Goal: Information Seeking & Learning: Learn about a topic

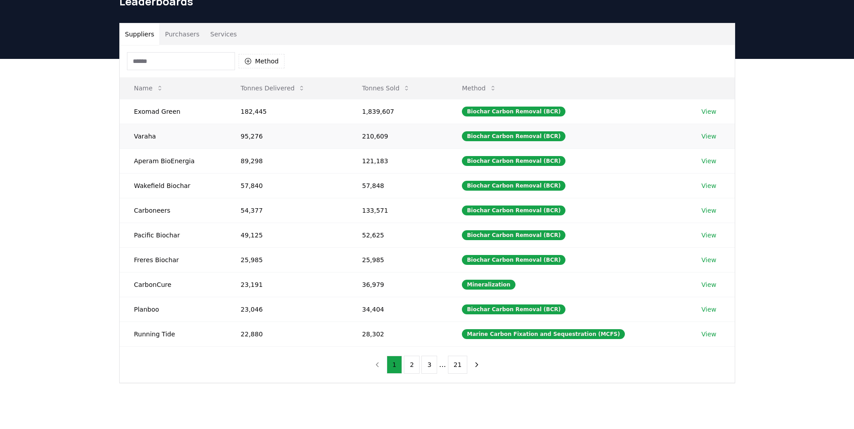
scroll to position [45, 0]
click at [178, 63] on input at bounding box center [181, 61] width 108 height 18
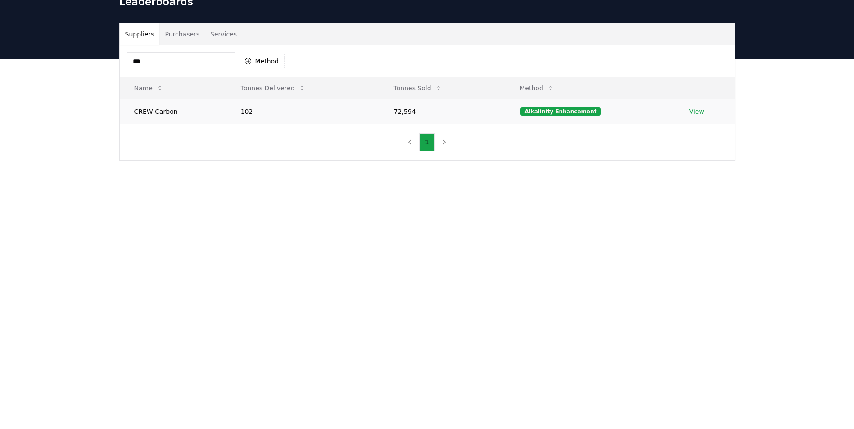
type input "***"
click at [181, 109] on td "CREW Carbon" at bounding box center [173, 111] width 107 height 25
click at [325, 110] on td "102" at bounding box center [302, 111] width 153 height 25
click at [187, 112] on td "CREW Carbon" at bounding box center [173, 111] width 107 height 25
click at [174, 110] on td "CREW Carbon" at bounding box center [173, 111] width 107 height 25
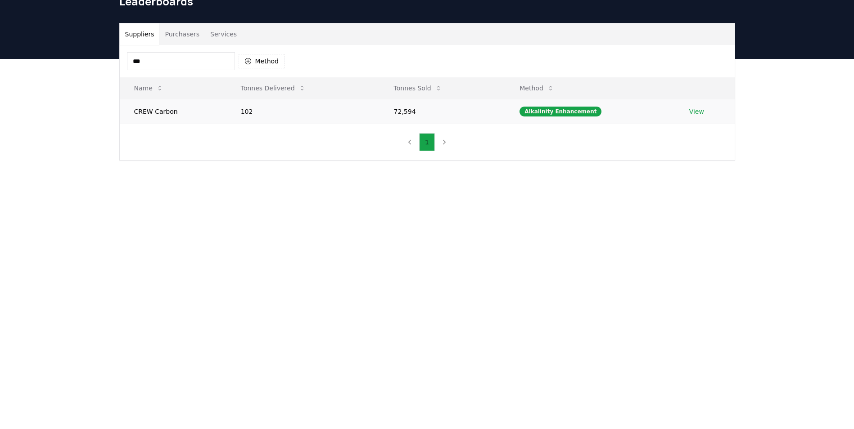
click at [696, 109] on link "View" at bounding box center [696, 111] width 15 height 9
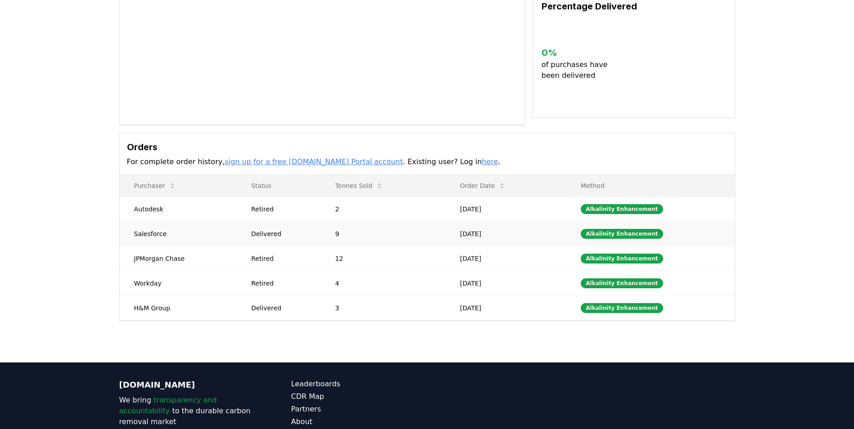
scroll to position [200, 0]
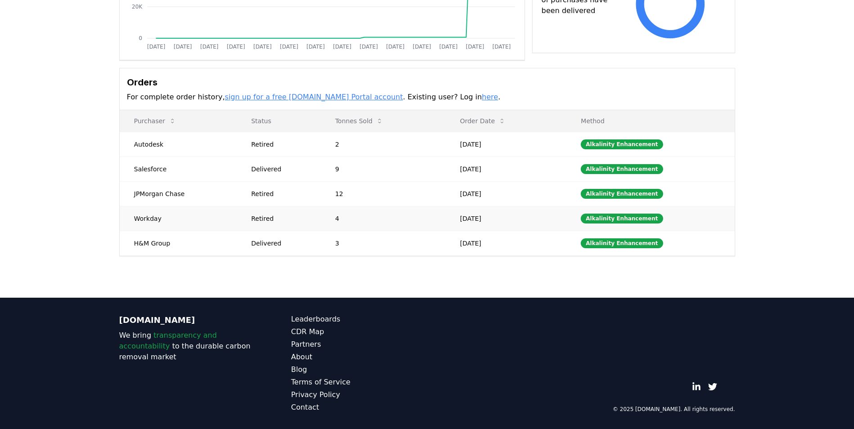
click at [270, 217] on div "Retired" at bounding box center [282, 218] width 62 height 9
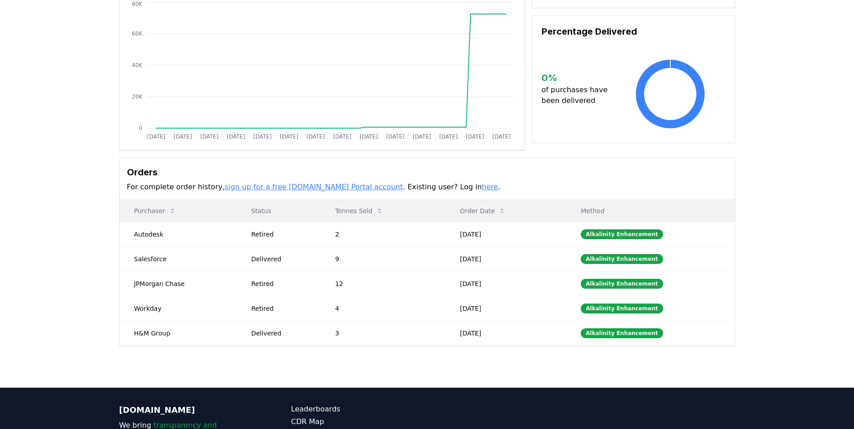
scroll to position [20, 0]
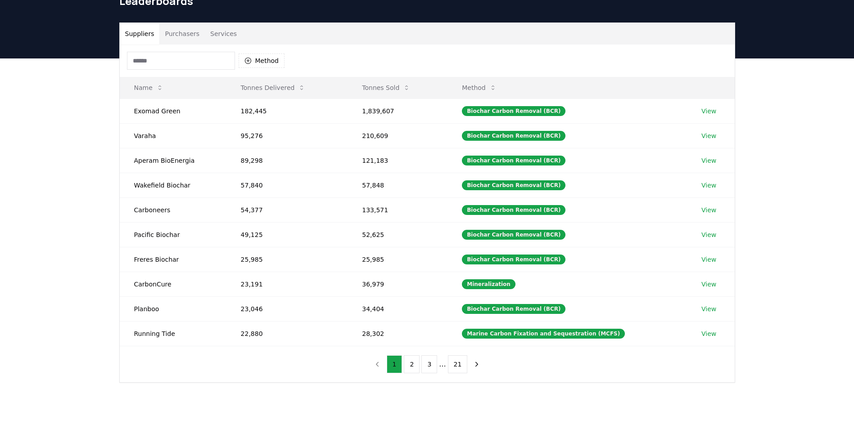
scroll to position [45, 0]
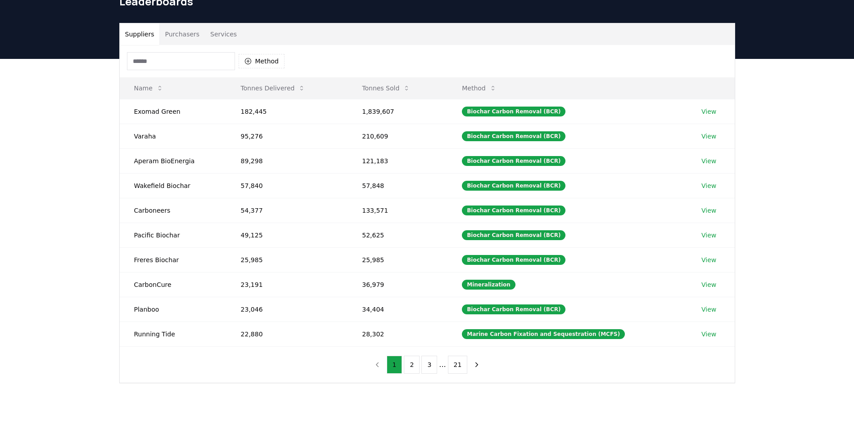
click at [176, 64] on input at bounding box center [181, 61] width 108 height 18
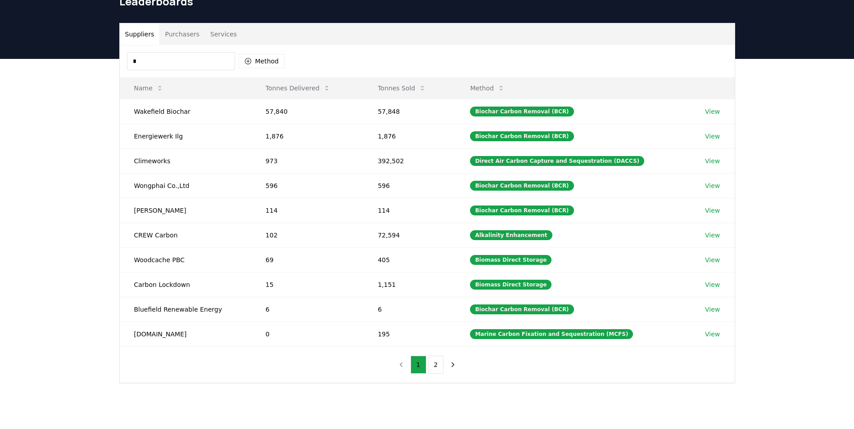
type input "*"
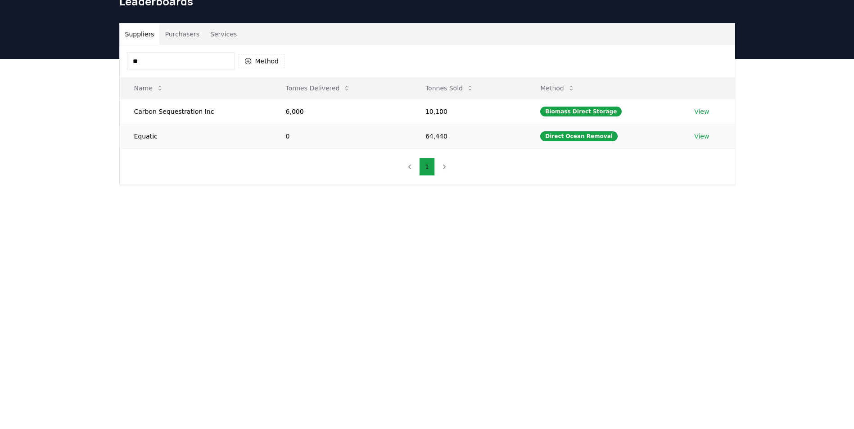
type input "**"
click at [706, 134] on link "View" at bounding box center [701, 136] width 15 height 9
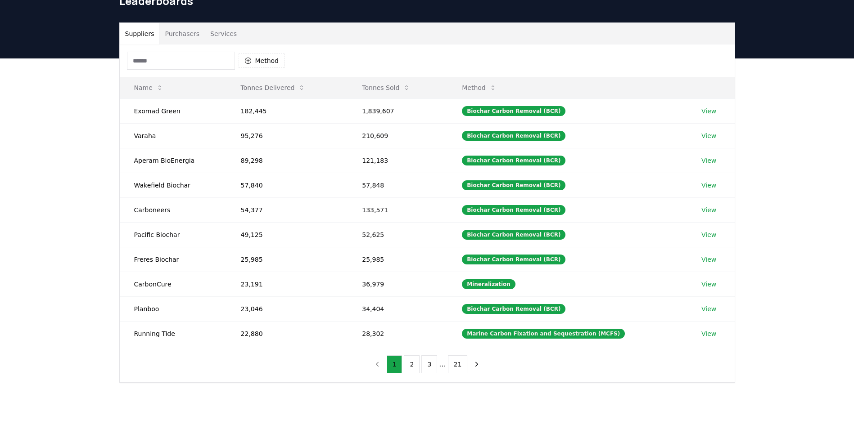
scroll to position [45, 0]
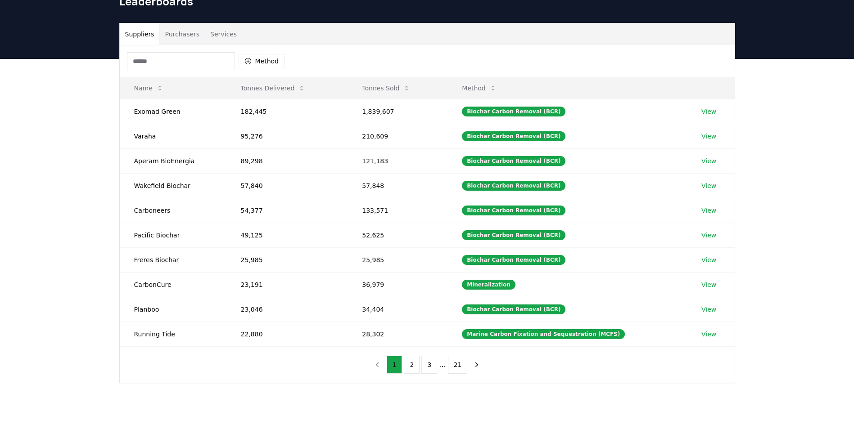
click at [181, 58] on input at bounding box center [181, 61] width 108 height 18
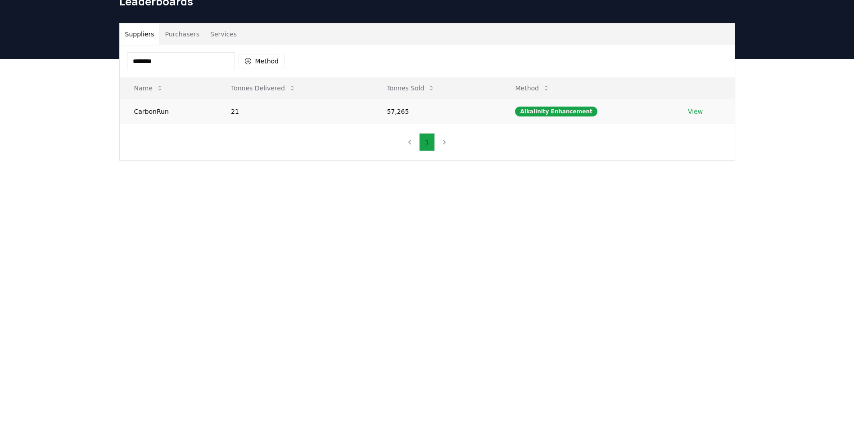
type input "********"
click at [697, 111] on link "View" at bounding box center [695, 111] width 15 height 9
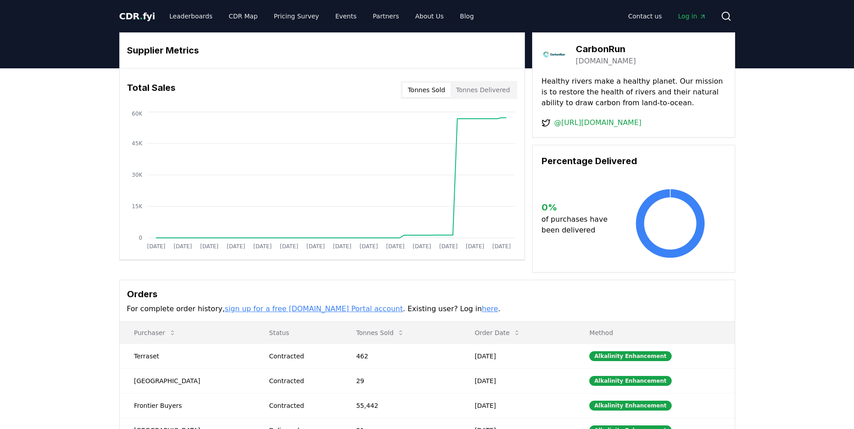
scroll to position [135, 0]
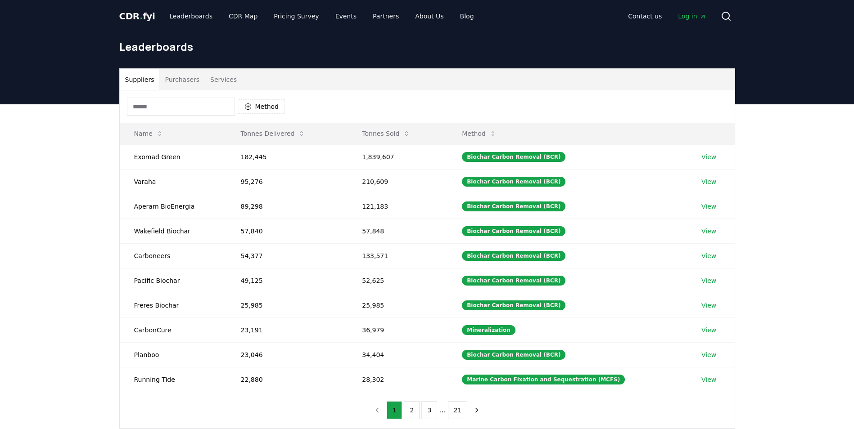
scroll to position [45, 0]
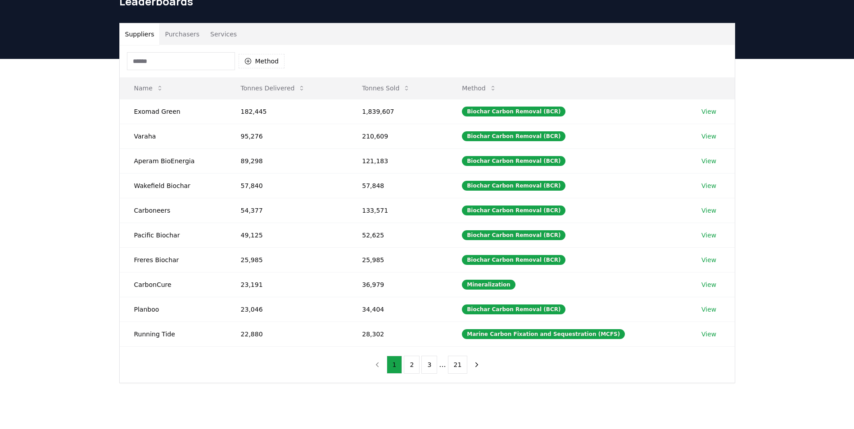
click at [185, 63] on input at bounding box center [181, 61] width 108 height 18
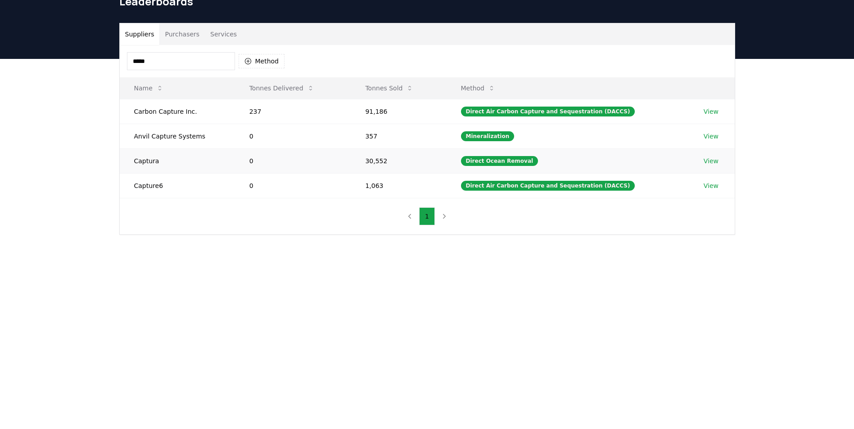
type input "*****"
click at [201, 157] on td "Captura" at bounding box center [177, 160] width 115 height 25
click at [709, 163] on link "View" at bounding box center [710, 161] width 15 height 9
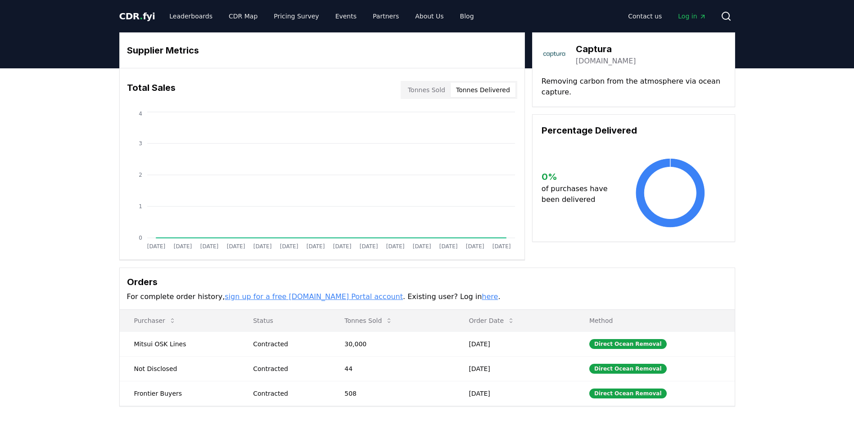
click at [495, 94] on button "Tonnes Delivered" at bounding box center [482, 90] width 65 height 14
click at [439, 92] on button "Tonnes Sold" at bounding box center [426, 90] width 48 height 14
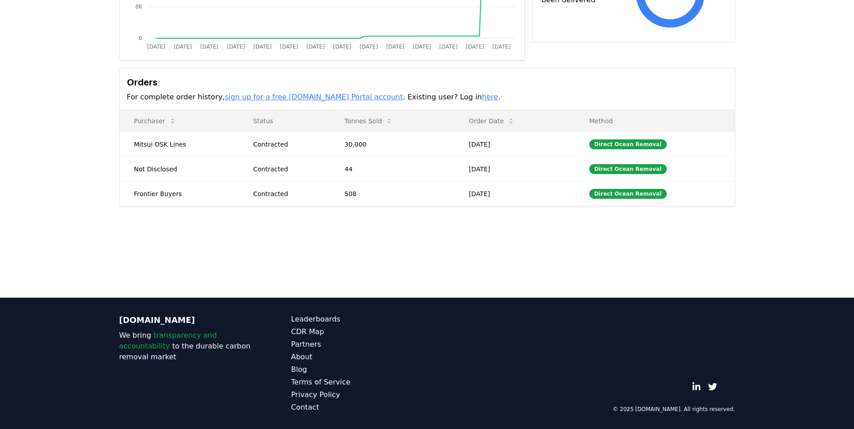
scroll to position [20, 0]
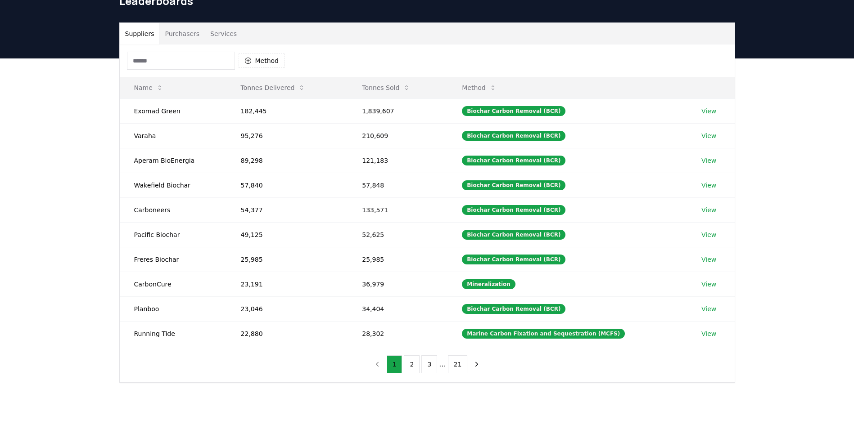
scroll to position [45, 0]
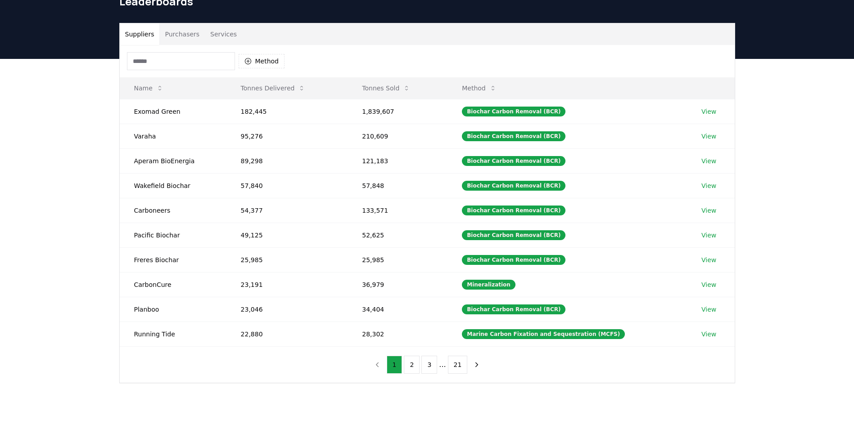
click at [172, 65] on input at bounding box center [181, 61] width 108 height 18
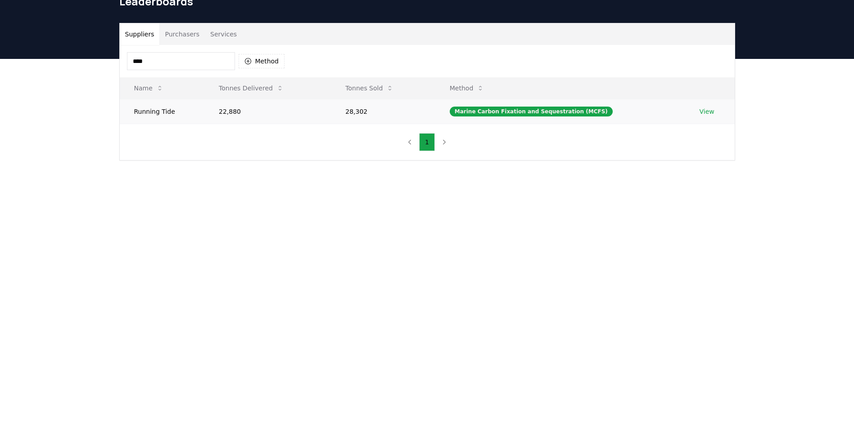
type input "****"
click at [642, 111] on td "Marine Carbon Fixation and Sequestration (MCFS)" at bounding box center [560, 111] width 250 height 25
click at [701, 111] on link "View" at bounding box center [706, 111] width 15 height 9
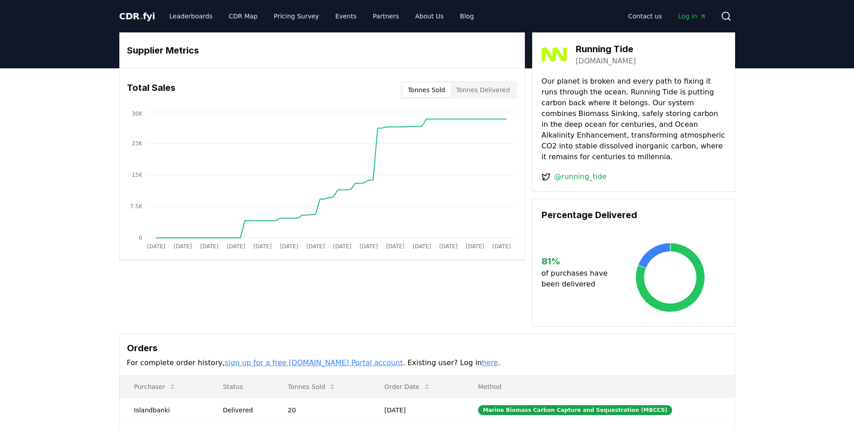
scroll to position [180, 0]
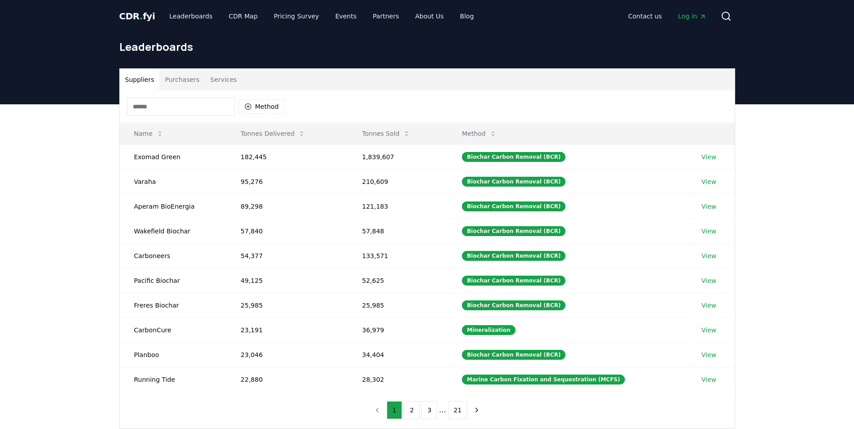
scroll to position [46, 0]
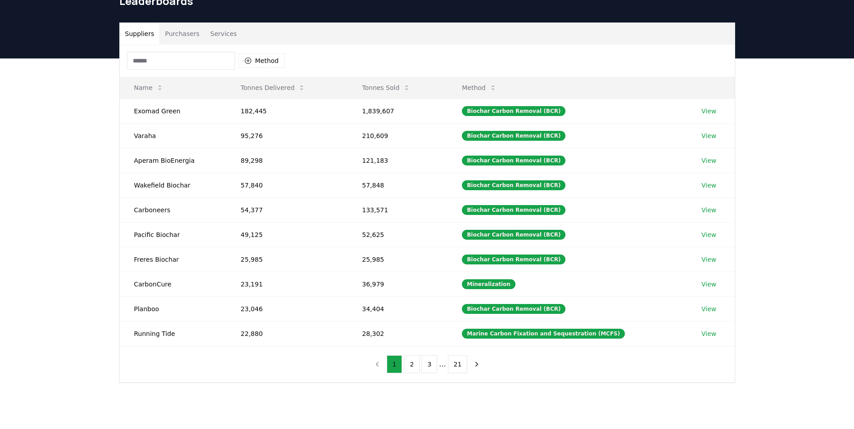
drag, startPoint x: 190, startPoint y: 62, endPoint x: 172, endPoint y: 63, distance: 18.0
click at [173, 63] on input at bounding box center [181, 61] width 108 height 18
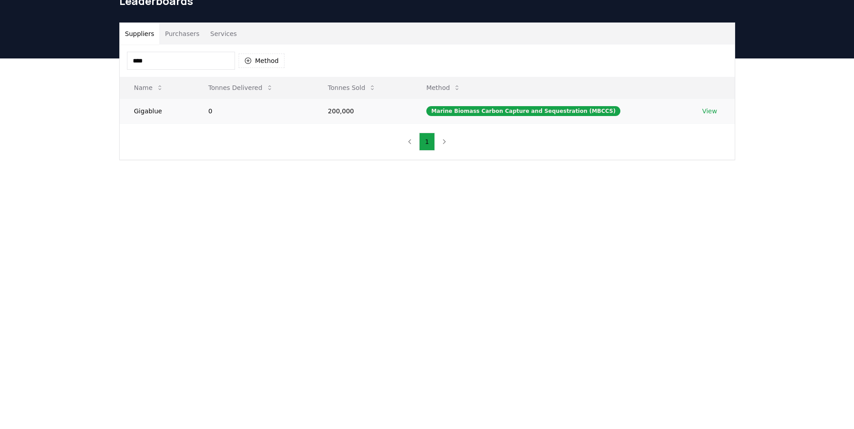
type input "****"
click at [170, 112] on td "Gigablue" at bounding box center [157, 111] width 74 height 25
click at [250, 105] on td "0" at bounding box center [254, 111] width 120 height 25
click at [713, 110] on link "View" at bounding box center [709, 111] width 15 height 9
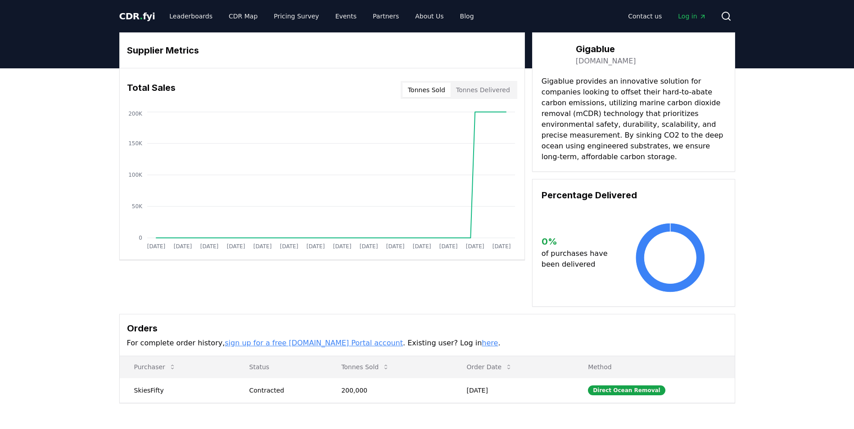
scroll to position [90, 0]
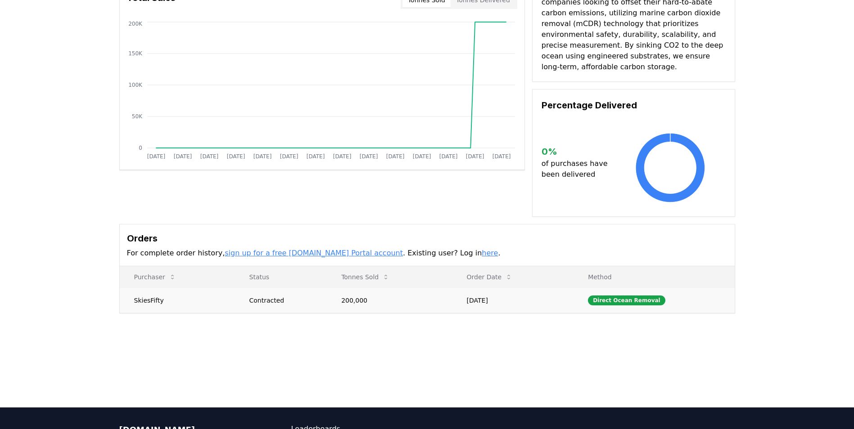
drag, startPoint x: 130, startPoint y: 296, endPoint x: 136, endPoint y: 298, distance: 6.4
click at [131, 296] on td "SkiesFifty" at bounding box center [177, 300] width 115 height 25
drag, startPoint x: 162, startPoint y: 298, endPoint x: 121, endPoint y: 301, distance: 40.2
click at [121, 301] on td "SkiesFifty" at bounding box center [177, 300] width 115 height 25
copy td "SkiesFifty"
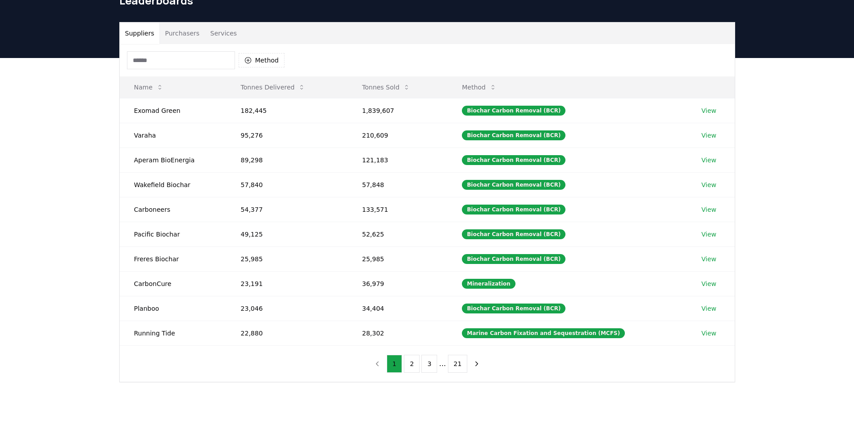
scroll to position [46, 0]
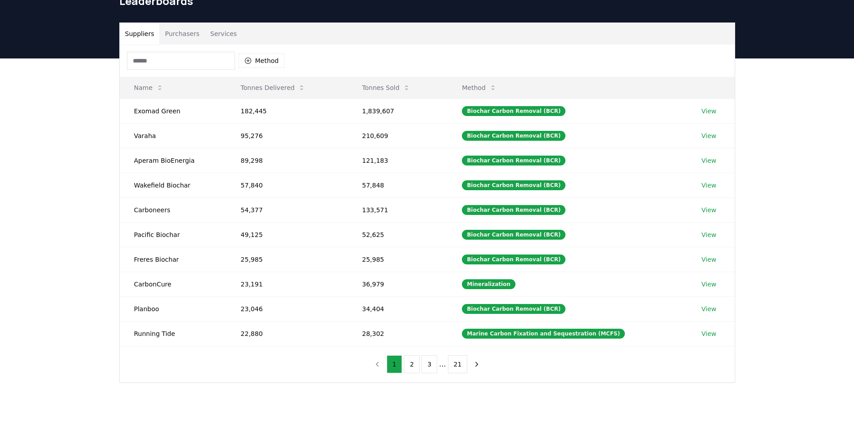
click at [160, 50] on div "Method" at bounding box center [427, 61] width 615 height 32
click at [164, 62] on input at bounding box center [181, 61] width 108 height 18
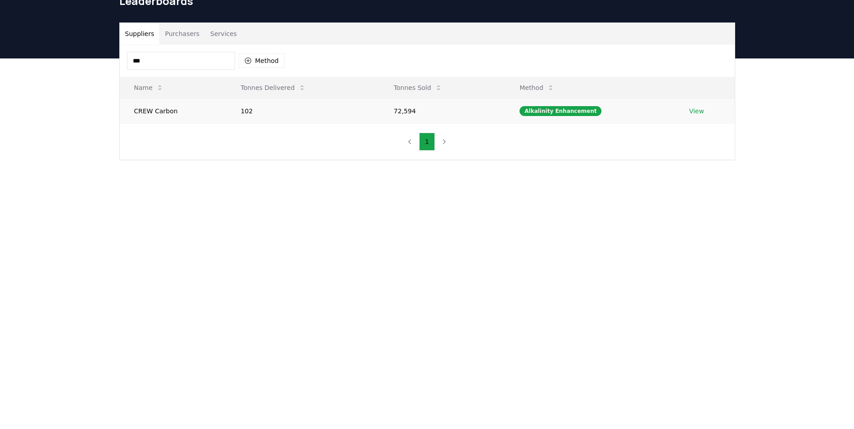
type input "***"
click at [692, 112] on link "View" at bounding box center [696, 111] width 15 height 9
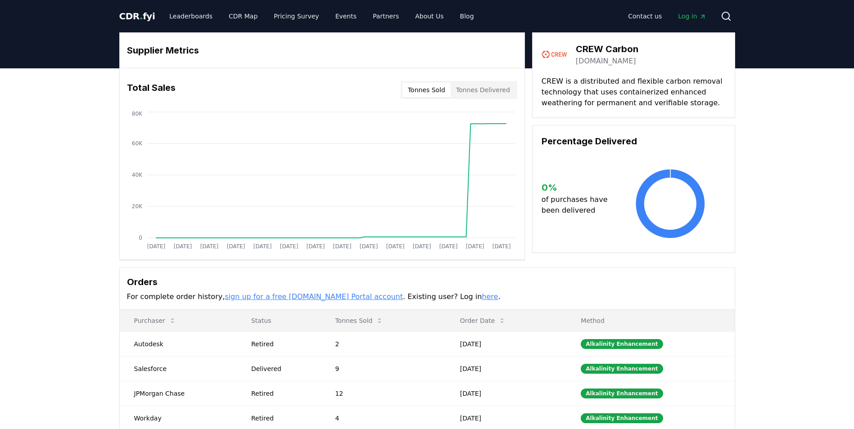
scroll to position [135, 0]
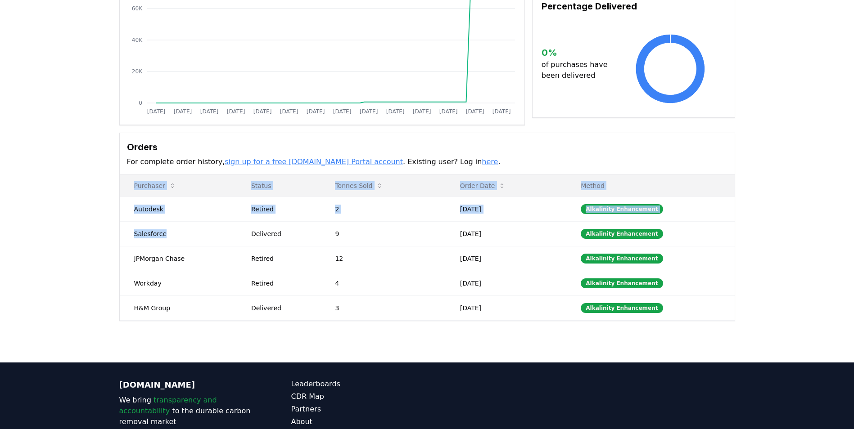
drag, startPoint x: 184, startPoint y: 235, endPoint x: 116, endPoint y: 234, distance: 68.4
click at [116, 234] on div "Supplier Metrics Total Sales Tonnes Sold Tonnes Delivered [DATE] [DATE] [DATE] …" at bounding box center [427, 109] width 630 height 424
drag, startPoint x: 116, startPoint y: 234, endPoint x: 99, endPoint y: 261, distance: 30.7
click at [99, 261] on div "Supplier Metrics Total Sales Tonnes Sold Tonnes Delivered [DATE] [DATE] [DATE] …" at bounding box center [427, 145] width 854 height 424
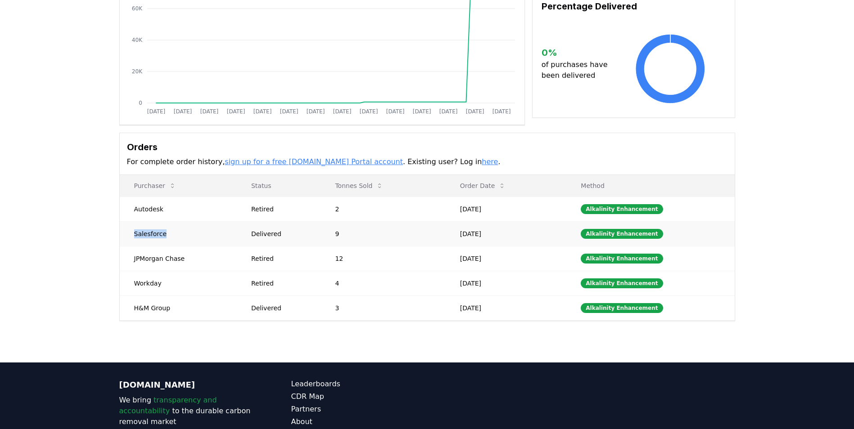
drag, startPoint x: 135, startPoint y: 233, endPoint x: 169, endPoint y: 233, distance: 33.7
click at [169, 233] on td "Salesforce" at bounding box center [178, 233] width 117 height 25
copy td "Salesforce"
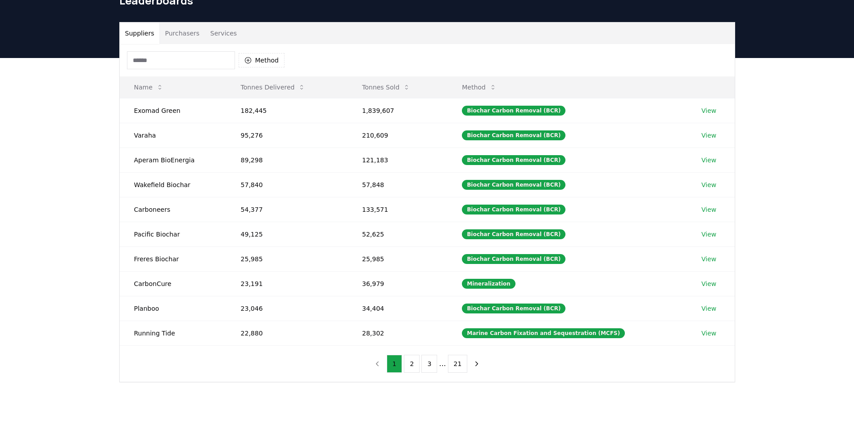
scroll to position [46, 0]
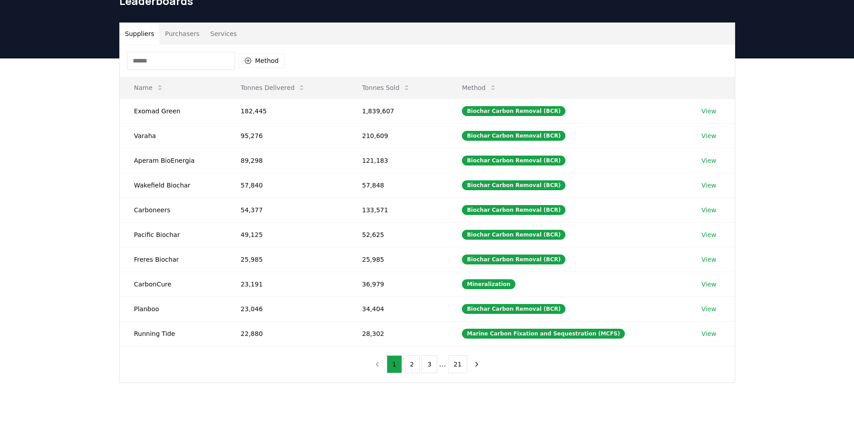
click at [189, 58] on input at bounding box center [181, 61] width 108 height 18
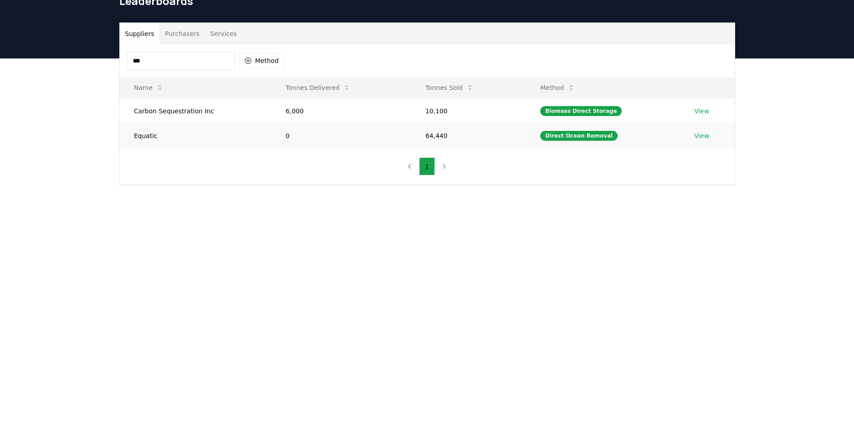
type input "***"
click at [701, 140] on link "View" at bounding box center [701, 135] width 15 height 9
